Goal: Information Seeking & Learning: Learn about a topic

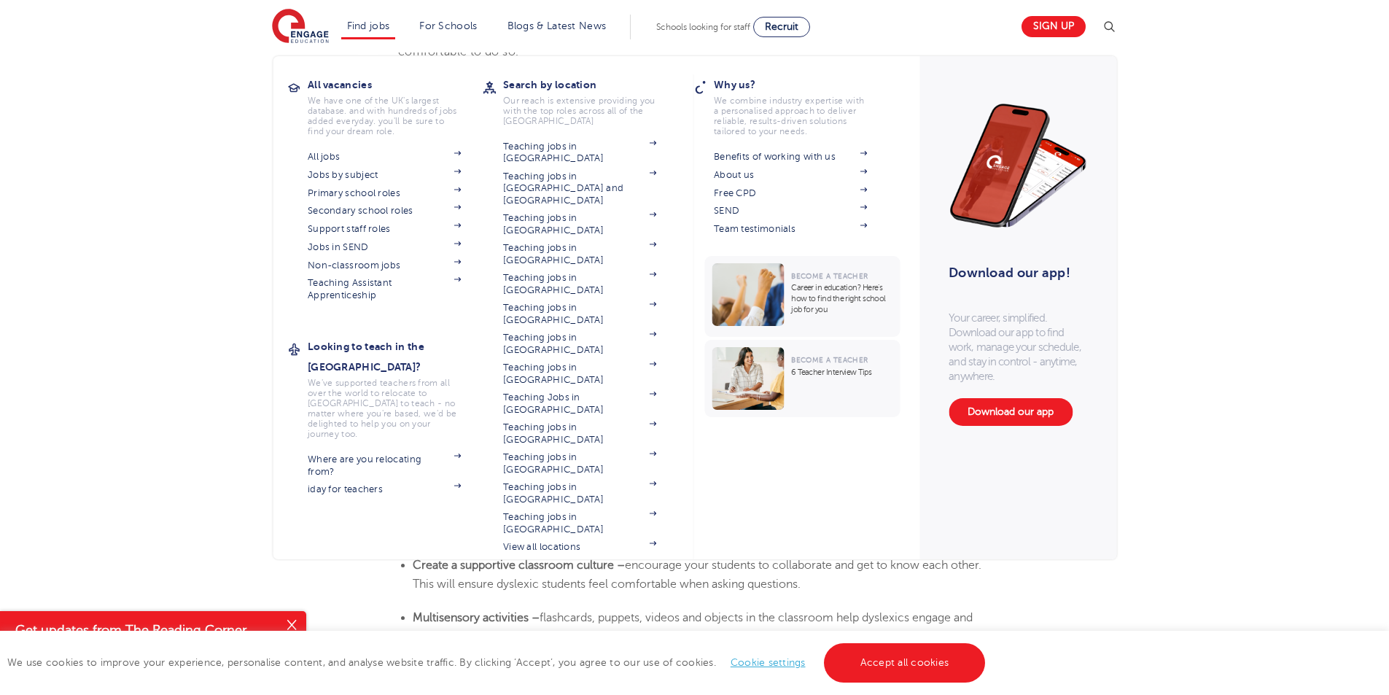
scroll to position [2329, 0]
